Goal: Information Seeking & Learning: Learn about a topic

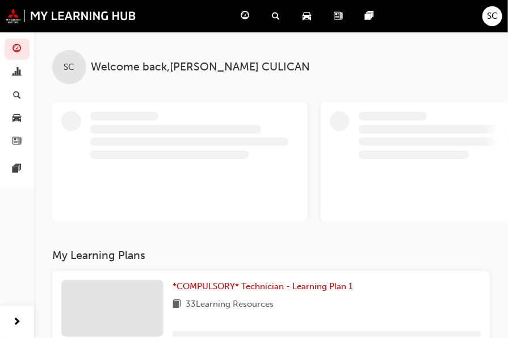
click at [489, 20] on span "SC" at bounding box center [492, 16] width 11 height 13
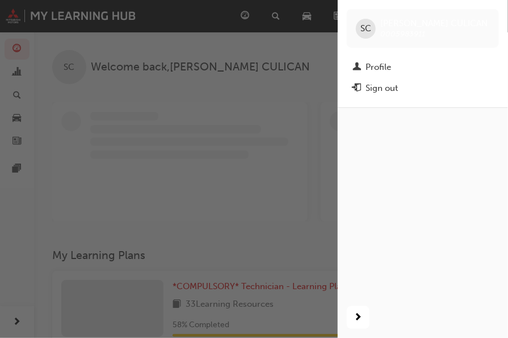
click at [386, 91] on div "Sign out" at bounding box center [382, 88] width 32 height 13
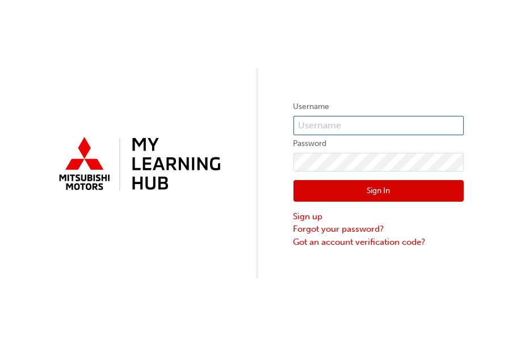
click at [365, 122] on input "text" at bounding box center [379, 125] width 170 height 19
click at [265, 45] on div "Username Password Sign In Sign up Forgot your password? Got an account verifica…" at bounding box center [258, 139] width 516 height 278
click at [335, 128] on input "text" at bounding box center [379, 125] width 170 height 19
type input "0005983911"
click at [419, 124] on input "text" at bounding box center [379, 125] width 170 height 19
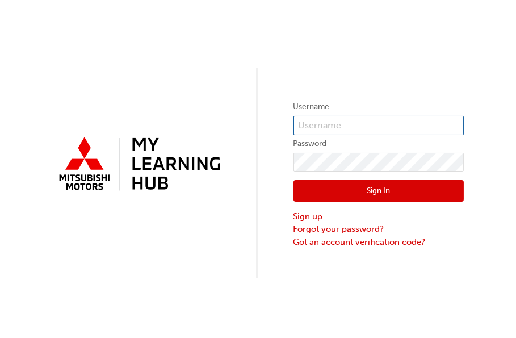
type input "0005983911"
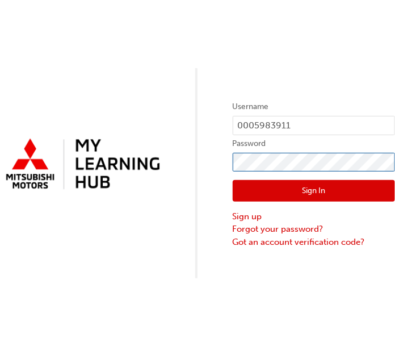
click button "Sign In" at bounding box center [314, 191] width 162 height 22
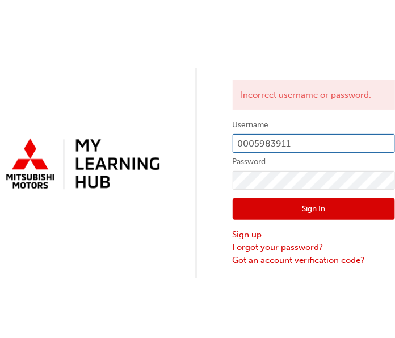
drag, startPoint x: 303, startPoint y: 152, endPoint x: 305, endPoint y: 145, distance: 7.2
click at [305, 145] on input "0005983911" at bounding box center [314, 143] width 162 height 19
drag, startPoint x: 306, startPoint y: 142, endPoint x: 181, endPoint y: 136, distance: 125.1
click at [181, 136] on div "Incorrect username or password. Username 0005983911 Password Sign In Sign up Fo…" at bounding box center [197, 139] width 395 height 278
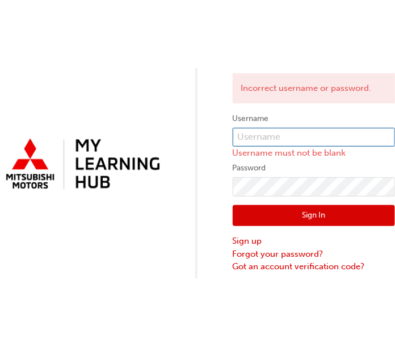
click at [255, 129] on input "text" at bounding box center [314, 137] width 162 height 19
type input "n878sculican"
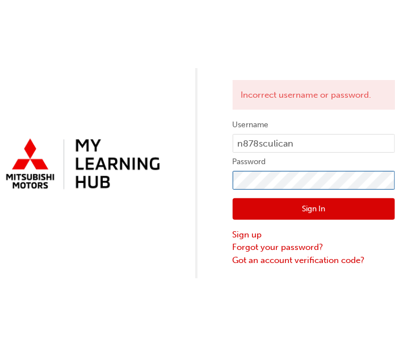
click button "Sign In" at bounding box center [314, 209] width 162 height 22
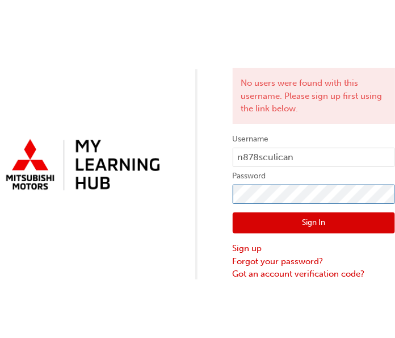
click at [186, 193] on div "No users were found with this username. Please sign up first using the link bel…" at bounding box center [197, 140] width 395 height 281
click button "Sign In" at bounding box center [314, 223] width 162 height 22
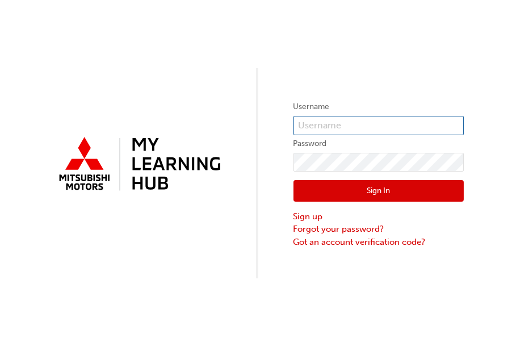
click at [308, 131] on input "text" at bounding box center [379, 125] width 170 height 19
paste input "5983911"
type input "5983911"
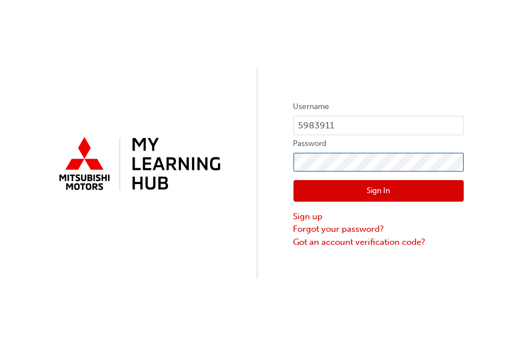
click button "Sign In" at bounding box center [379, 191] width 170 height 22
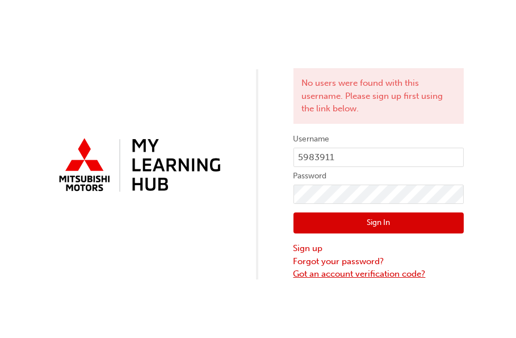
click at [322, 270] on link "Got an account verification code?" at bounding box center [379, 274] width 170 height 13
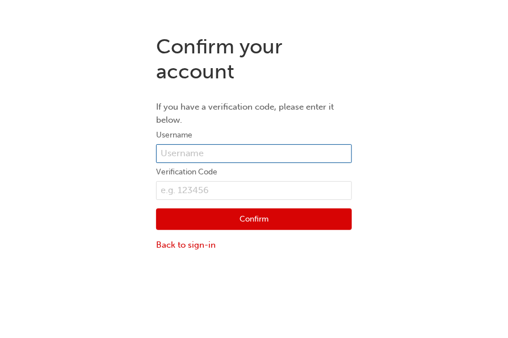
click at [266, 154] on input "text" at bounding box center [254, 153] width 196 height 19
paste input "5983911"
click at [231, 150] on input "5983911" at bounding box center [254, 153] width 196 height 19
type input "5"
click at [231, 150] on input "text" at bounding box center [254, 153] width 196 height 19
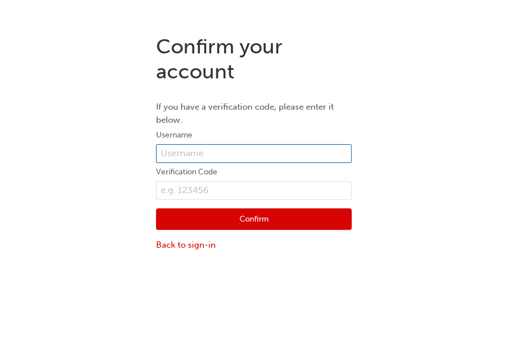
type input "0005983911"
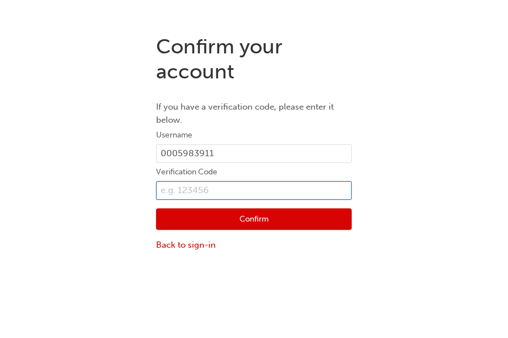
click at [216, 187] on input "text" at bounding box center [254, 190] width 196 height 19
click at [233, 195] on input "text" at bounding box center [254, 190] width 196 height 19
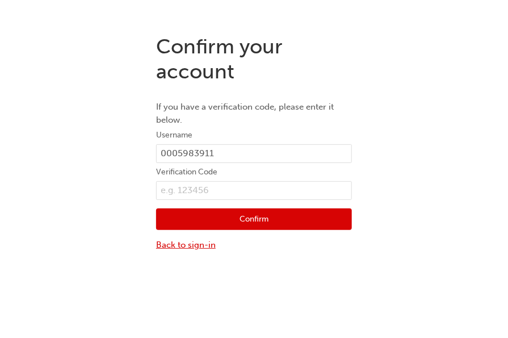
click at [194, 242] on link "Back to sign-in" at bounding box center [254, 245] width 196 height 13
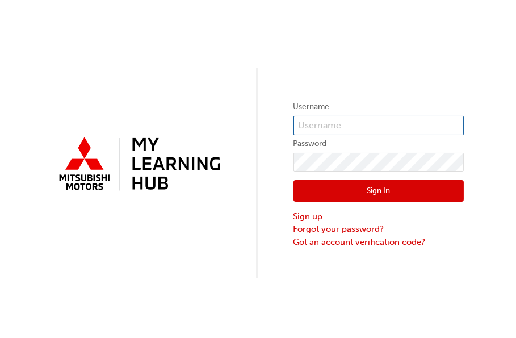
click at [394, 122] on input "text" at bounding box center [379, 125] width 170 height 19
type input "0005983911"
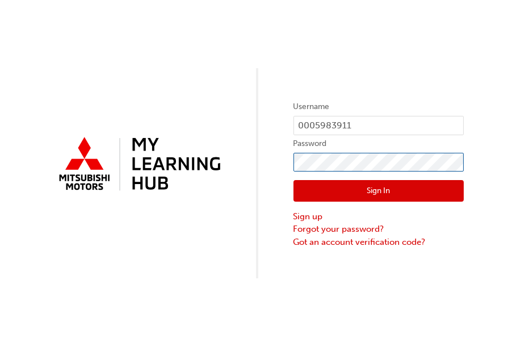
click button "Sign In" at bounding box center [379, 191] width 170 height 22
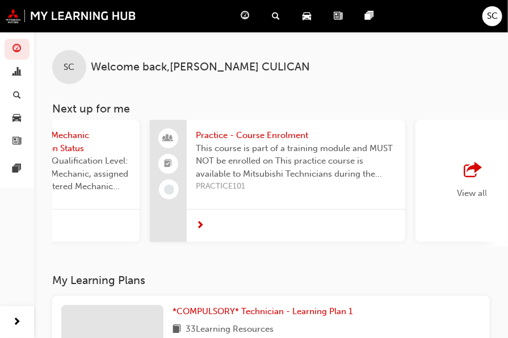
scroll to position [0, 966]
click at [276, 10] on span "search-icon" at bounding box center [276, 16] width 8 height 14
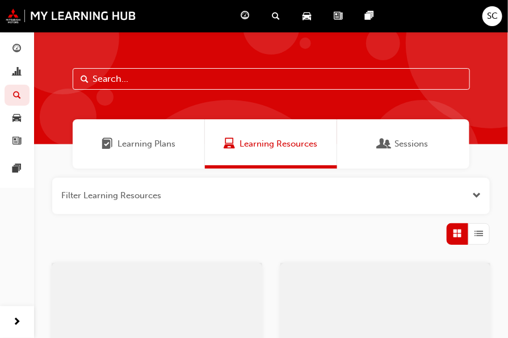
click at [180, 83] on input "text" at bounding box center [272, 79] width 398 height 22
type input "asx"
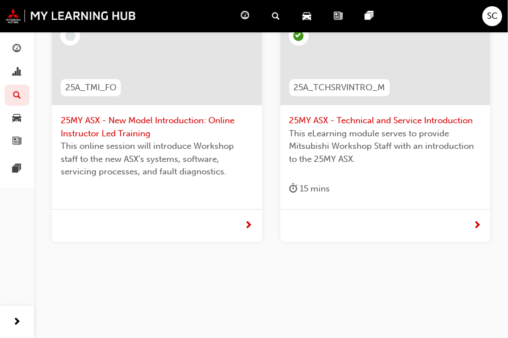
scroll to position [821, 0]
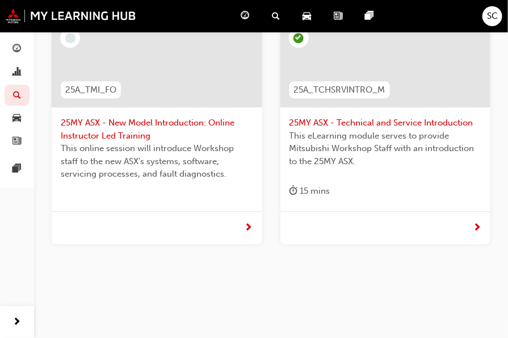
click at [169, 122] on span "25MY ASX - New Model Introduction: Online Instructor Led Training" at bounding box center [157, 129] width 193 height 26
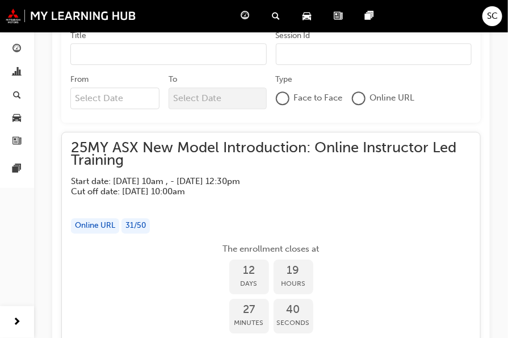
scroll to position [729, 0]
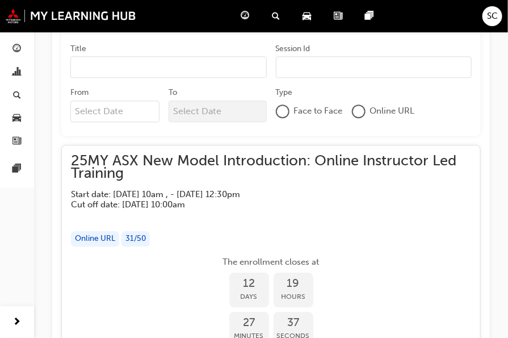
click at [93, 168] on span "25MY ASX New Model Introduction: Online Instructor Led Training" at bounding box center [271, 167] width 400 height 26
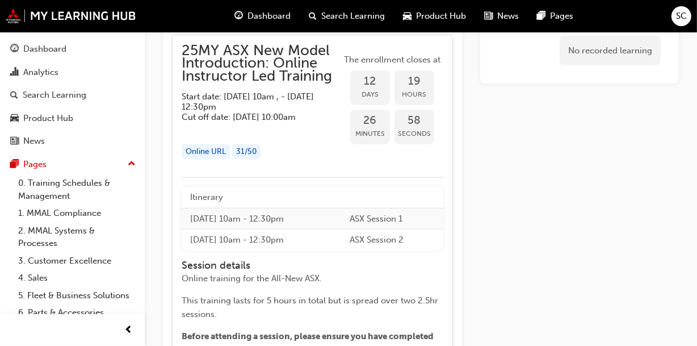
scroll to position [866, 0]
click at [216, 160] on div "Online URL" at bounding box center [206, 152] width 48 height 15
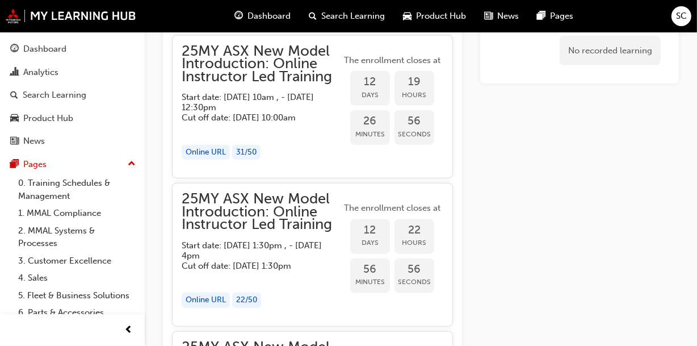
click at [216, 160] on div "Online URL" at bounding box center [206, 152] width 48 height 15
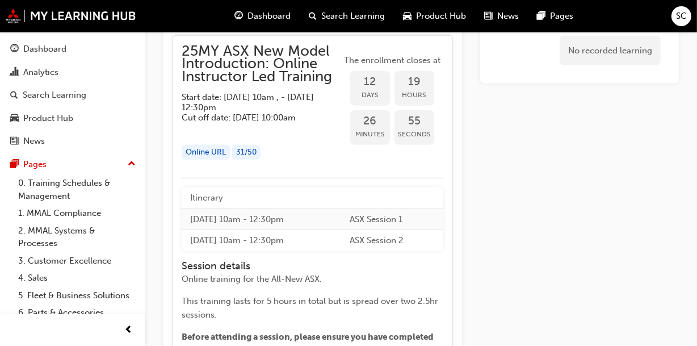
click at [216, 160] on div "Online URL" at bounding box center [206, 152] width 48 height 15
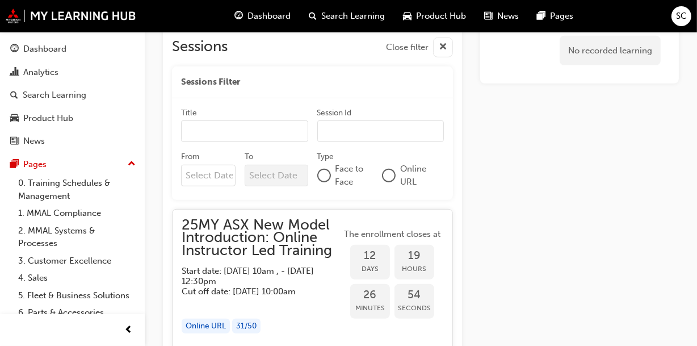
scroll to position [688, 0]
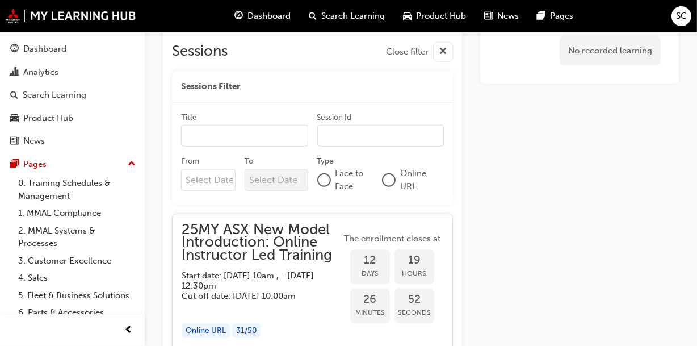
click at [387, 180] on div at bounding box center [388, 179] width 11 height 11
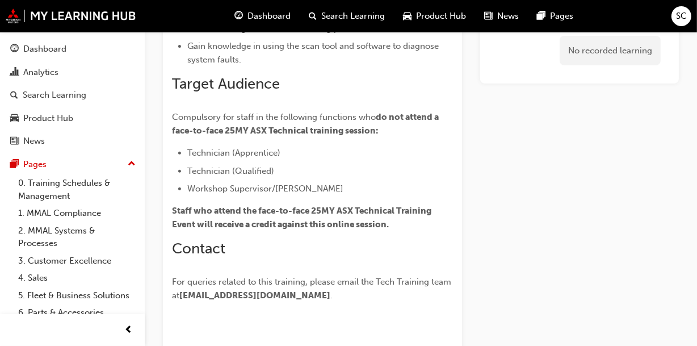
scroll to position [362, 0]
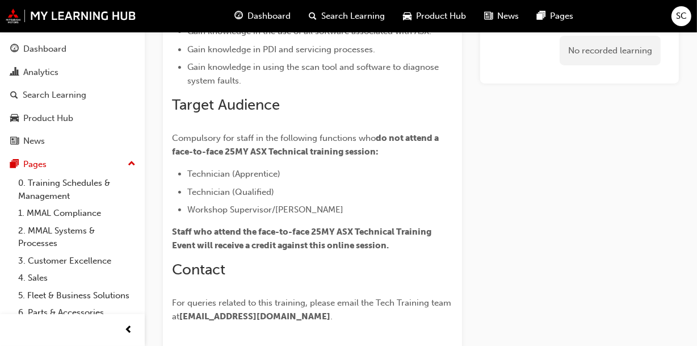
click at [289, 120] on div "Overview This course is designed to give Technicians an overview of the technol…" at bounding box center [312, 54] width 281 height 540
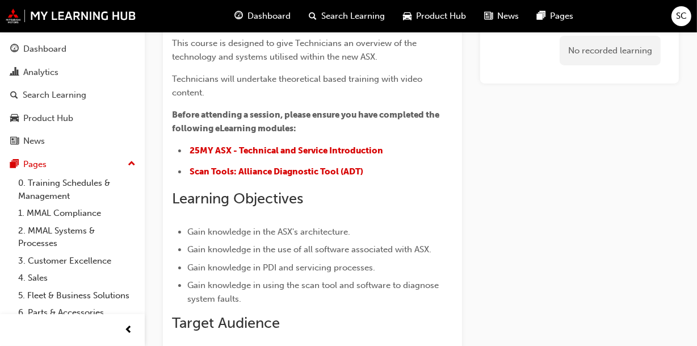
scroll to position [143, 0]
click at [270, 172] on span "Scan Tools: Alliance Diagnostic Tool (ADT)" at bounding box center [277, 172] width 174 height 10
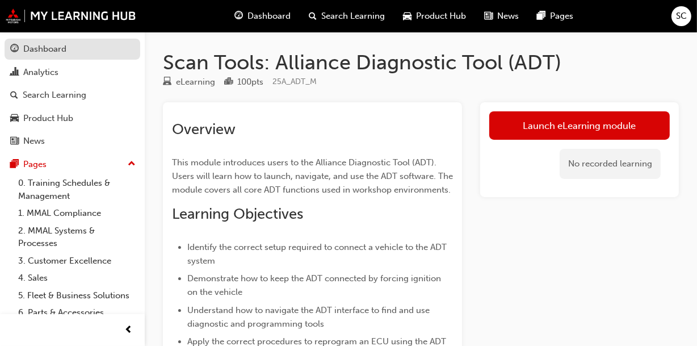
click at [42, 49] on div "Dashboard" at bounding box center [44, 49] width 43 height 13
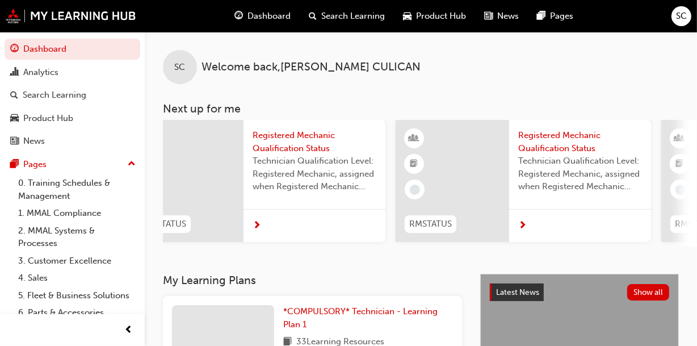
click at [340, 20] on span "Search Learning" at bounding box center [353, 16] width 64 height 13
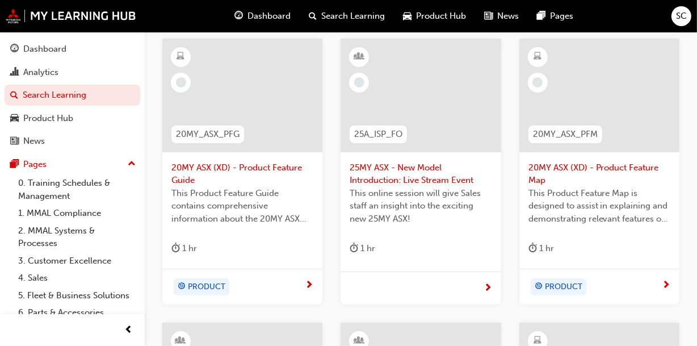
scroll to position [488, 0]
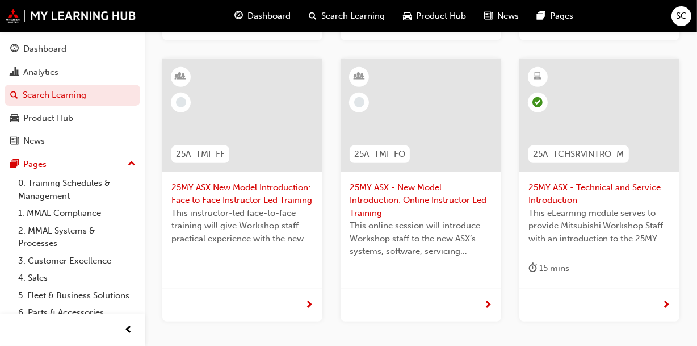
click at [410, 195] on span "25MY ASX - New Model Introduction: Online Instructor Led Training" at bounding box center [421, 200] width 142 height 39
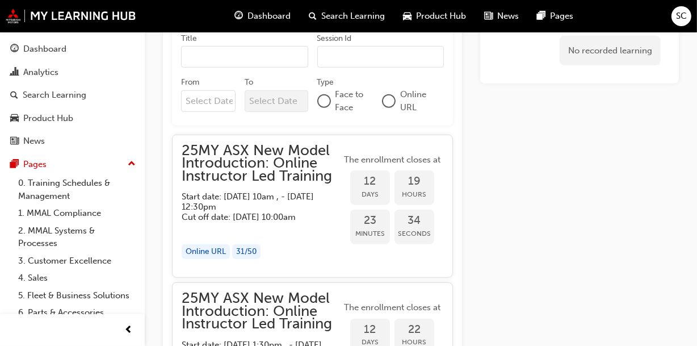
scroll to position [763, 0]
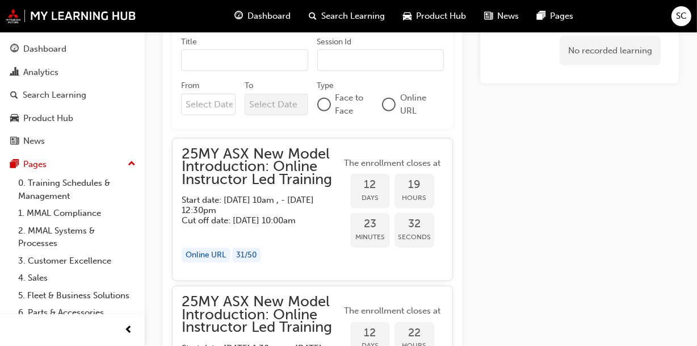
click at [212, 263] on div "Online URL" at bounding box center [206, 255] width 48 height 15
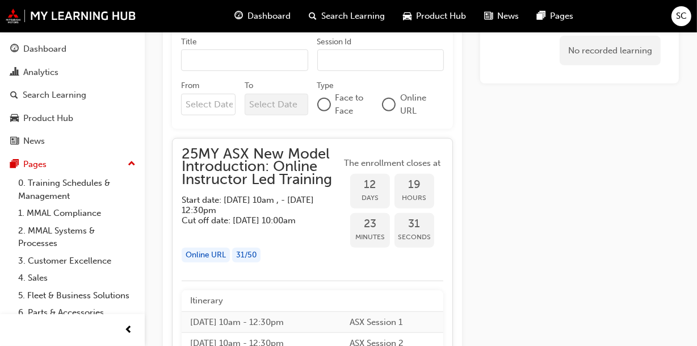
click at [212, 263] on div "Online URL" at bounding box center [206, 255] width 48 height 15
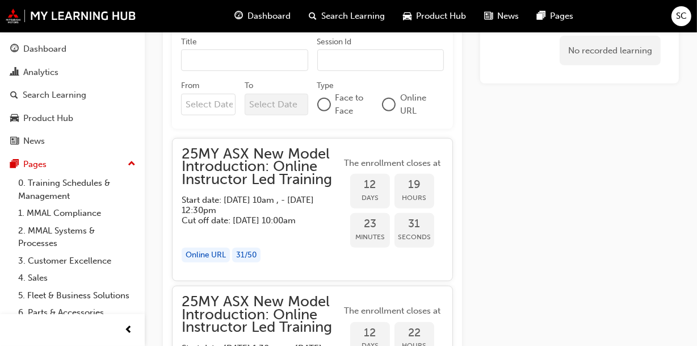
click at [212, 263] on div "Online URL" at bounding box center [206, 255] width 48 height 15
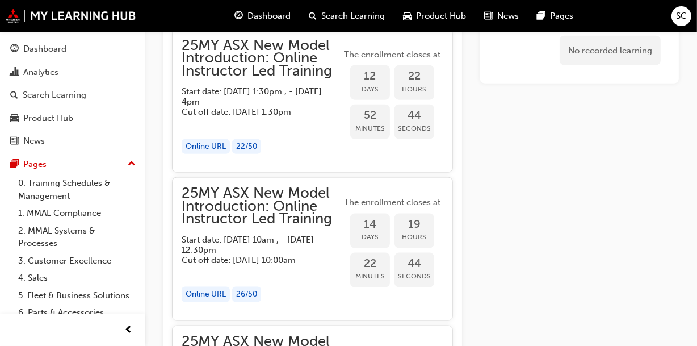
scroll to position [1264, 0]
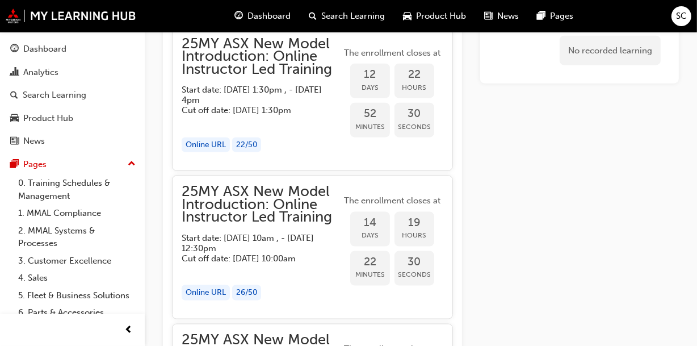
click at [275, 76] on span "25MY ASX New Model Introduction: Online Instructor Led Training" at bounding box center [262, 56] width 160 height 39
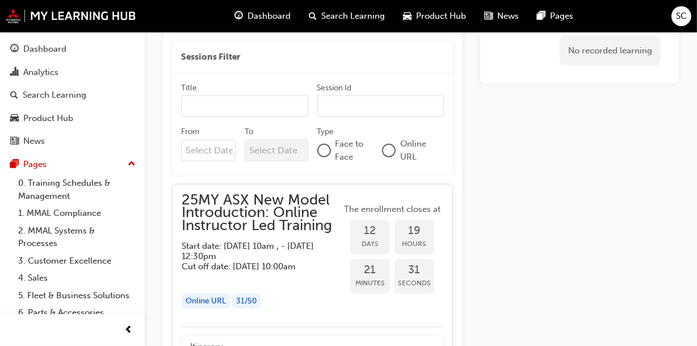
scroll to position [708, 0]
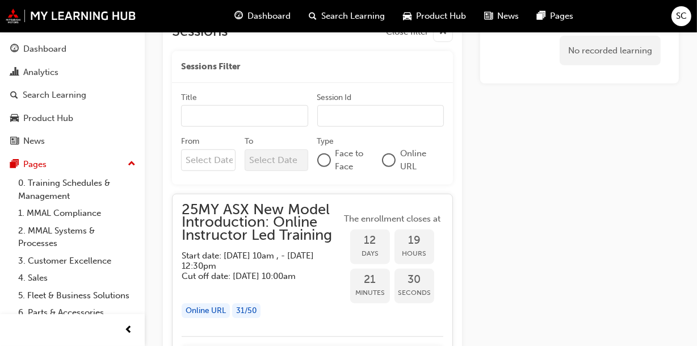
click at [395, 161] on div at bounding box center [389, 160] width 14 height 14
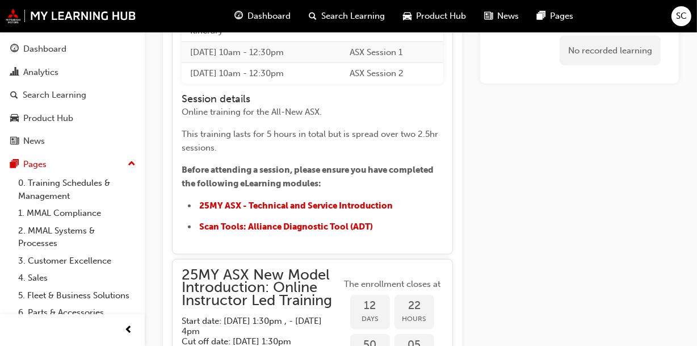
scroll to position [1062, 0]
